Goal: Check status: Check status

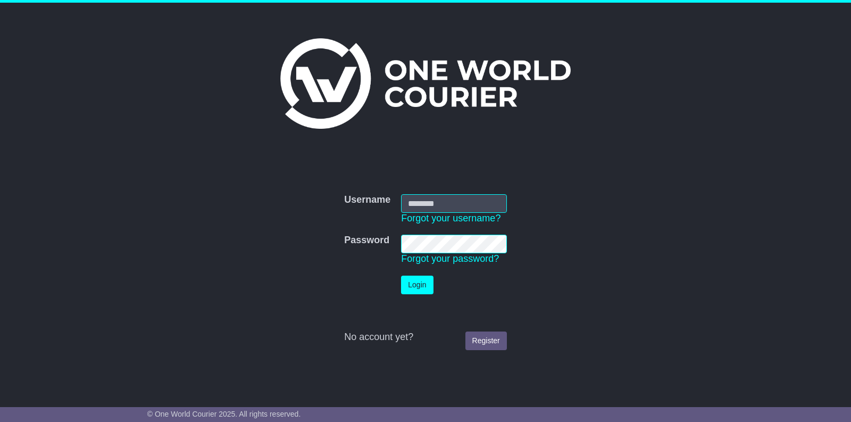
type input "**********"
click at [412, 285] on button "Login" at bounding box center [417, 284] width 32 height 19
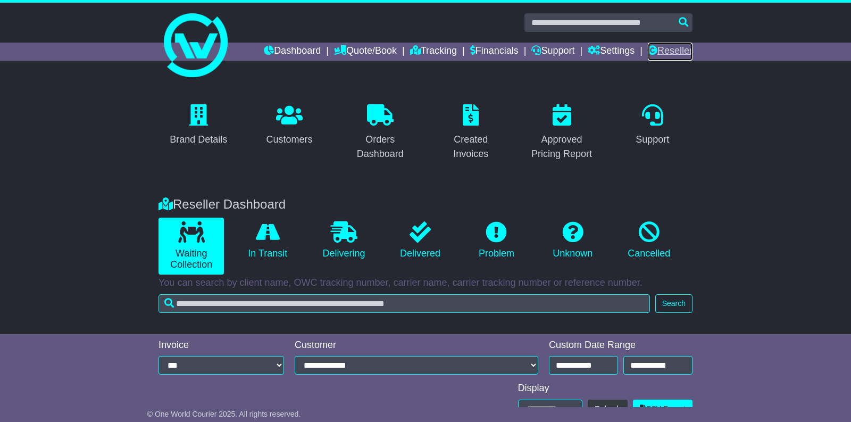
click at [680, 50] on link "Reseller" at bounding box center [670, 52] width 45 height 18
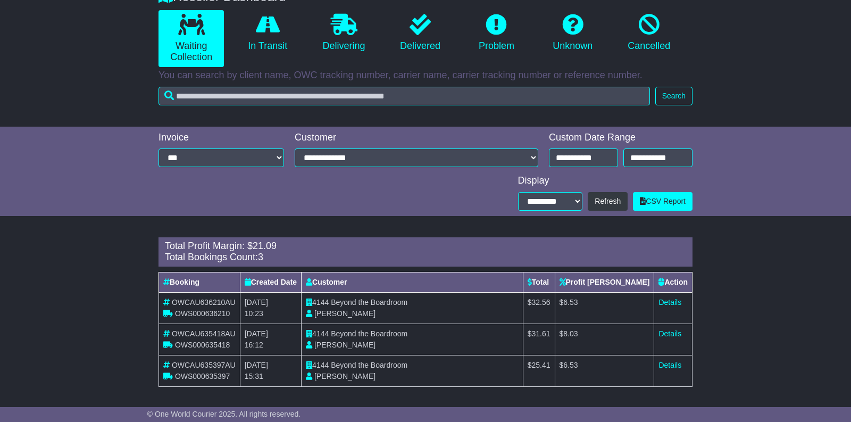
scroll to position [181, 0]
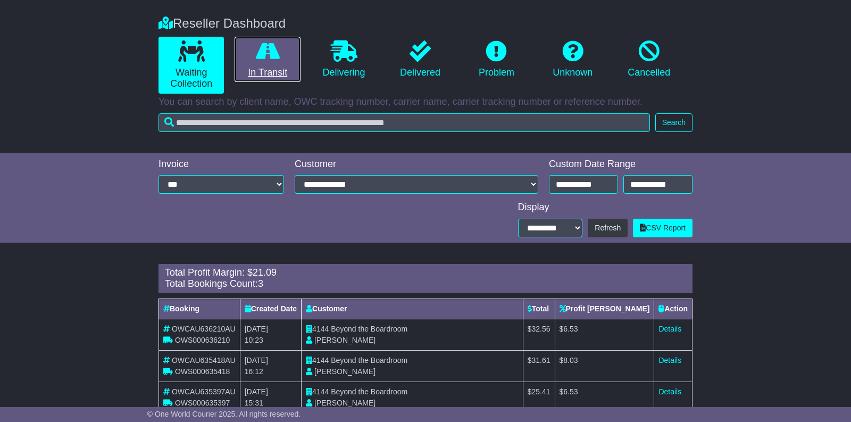
click at [277, 71] on link "In Transit" at bounding box center [267, 60] width 65 height 46
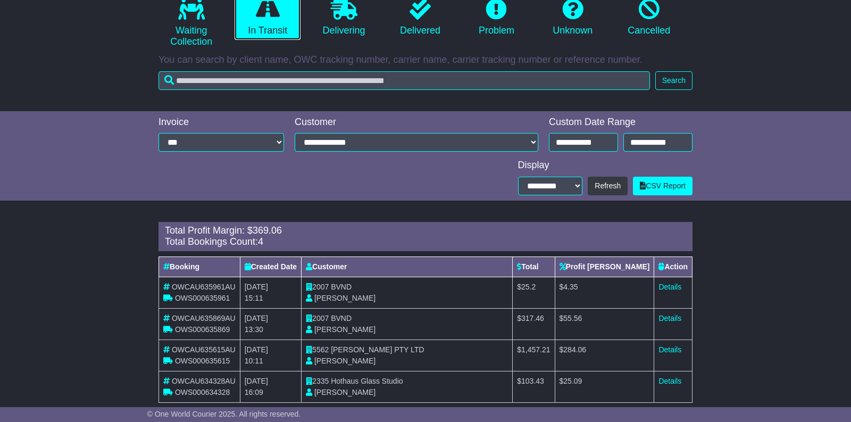
scroll to position [238, 0]
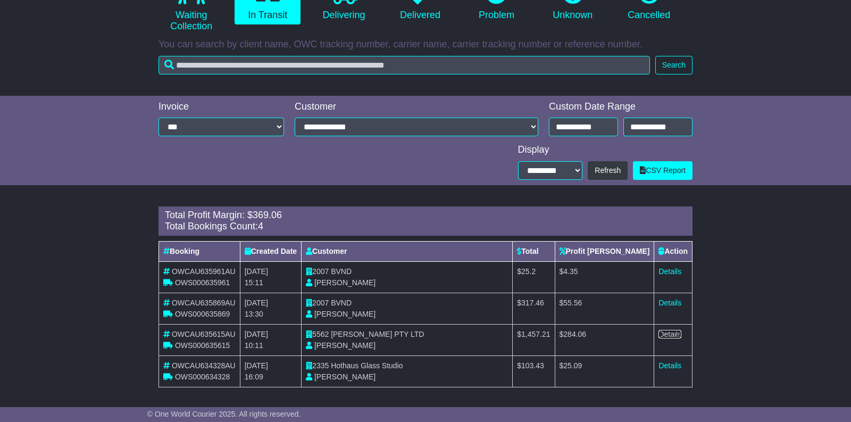
click at [662, 333] on link "Details" at bounding box center [669, 334] width 23 height 9
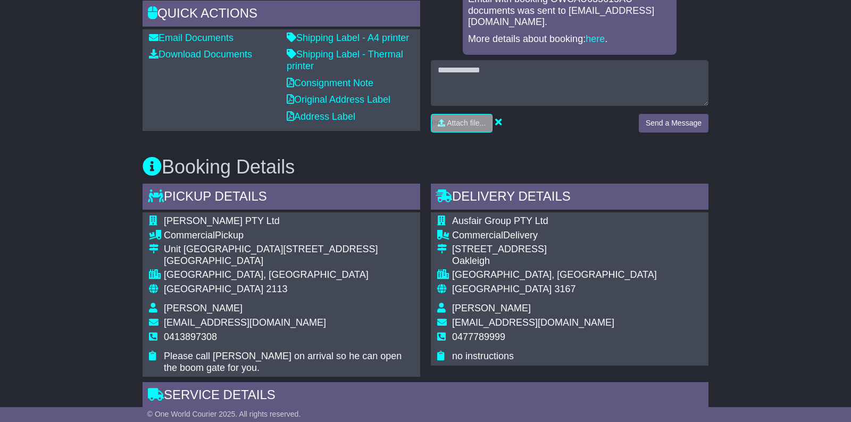
scroll to position [399, 0]
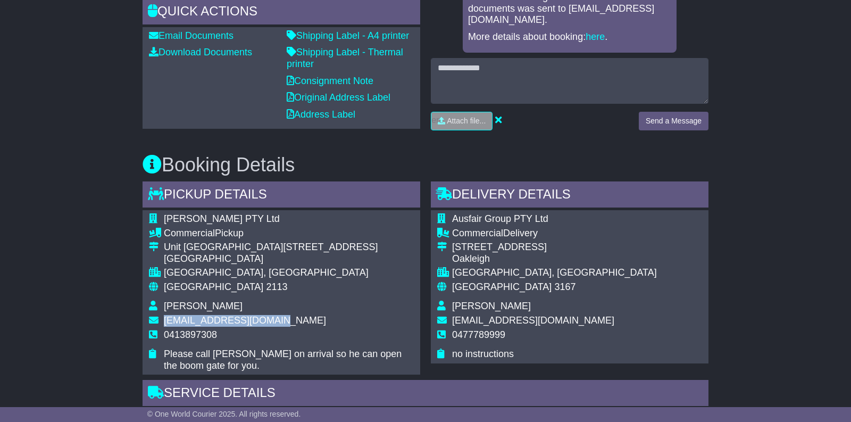
drag, startPoint x: 163, startPoint y: 312, endPoint x: 269, endPoint y: 309, distance: 105.9
click at [269, 315] on td "packing@oscarwylee.com" at bounding box center [289, 322] width 250 height 14
copy span "packing@oscarwylee.com"
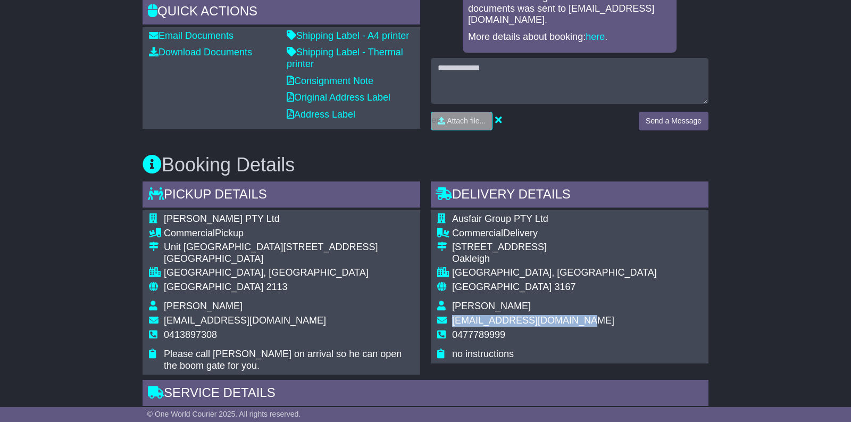
drag, startPoint x: 454, startPoint y: 311, endPoint x: 561, endPoint y: 309, distance: 106.9
click at [561, 315] on span "shipping@ausfairgroup.com" at bounding box center [533, 320] width 162 height 11
copy span "shipping@ausfairgroup.com"
